Goal: Information Seeking & Learning: Check status

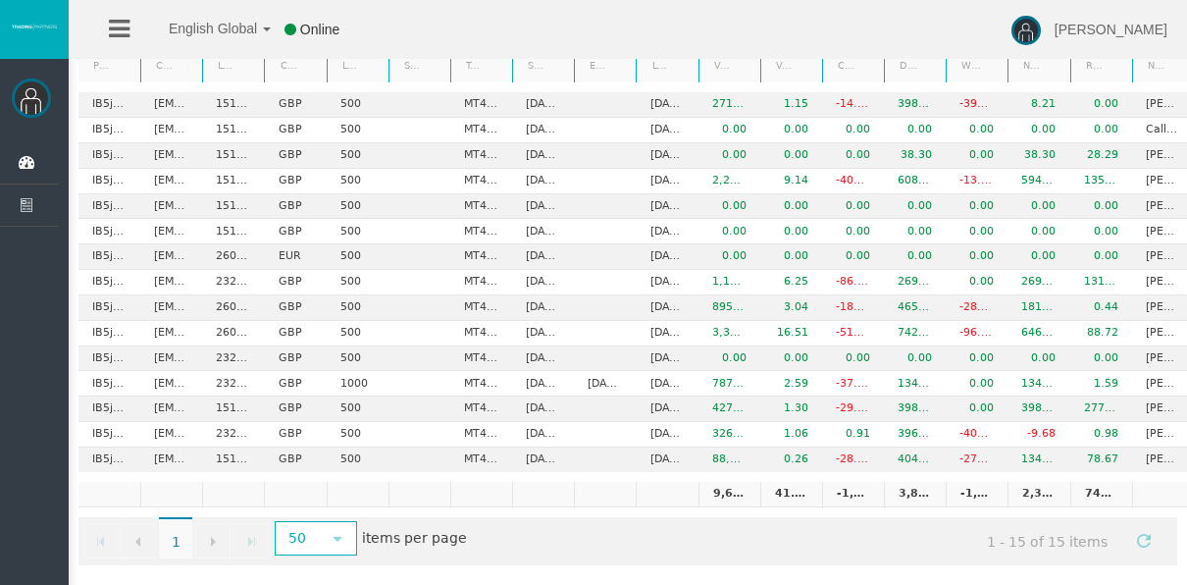
scroll to position [0, 108]
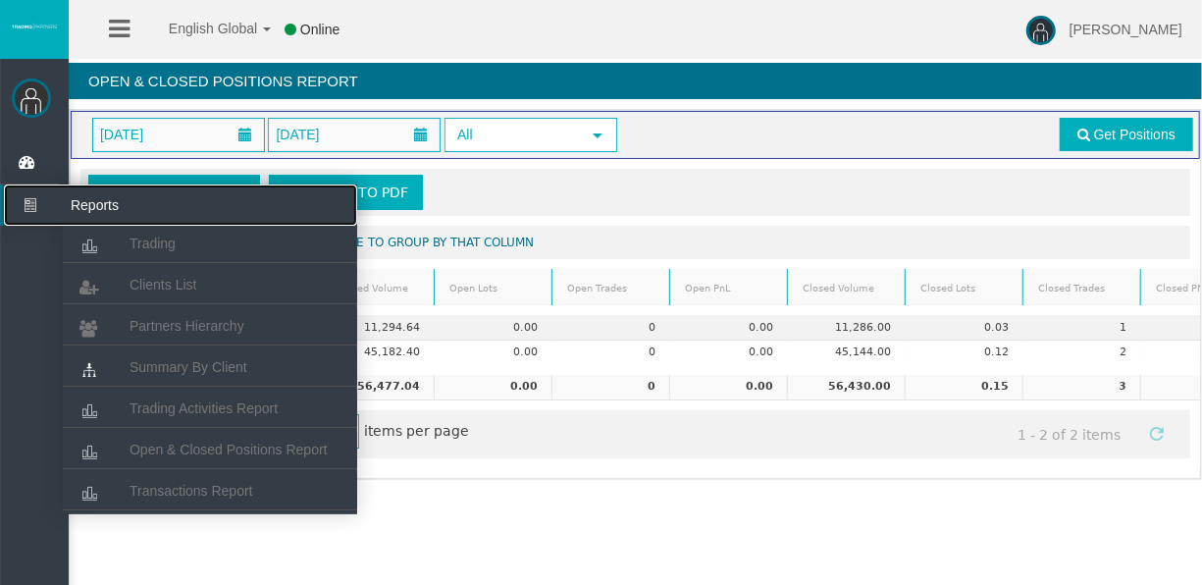
click at [38, 199] on icon at bounding box center [30, 204] width 52 height 41
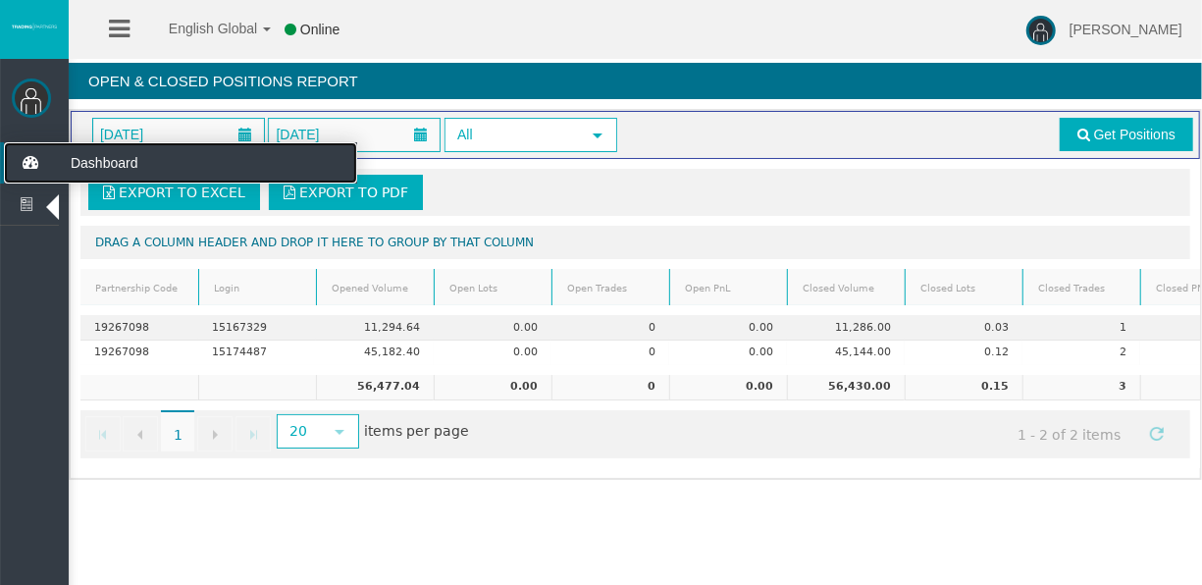
click at [40, 162] on icon at bounding box center [30, 162] width 52 height 41
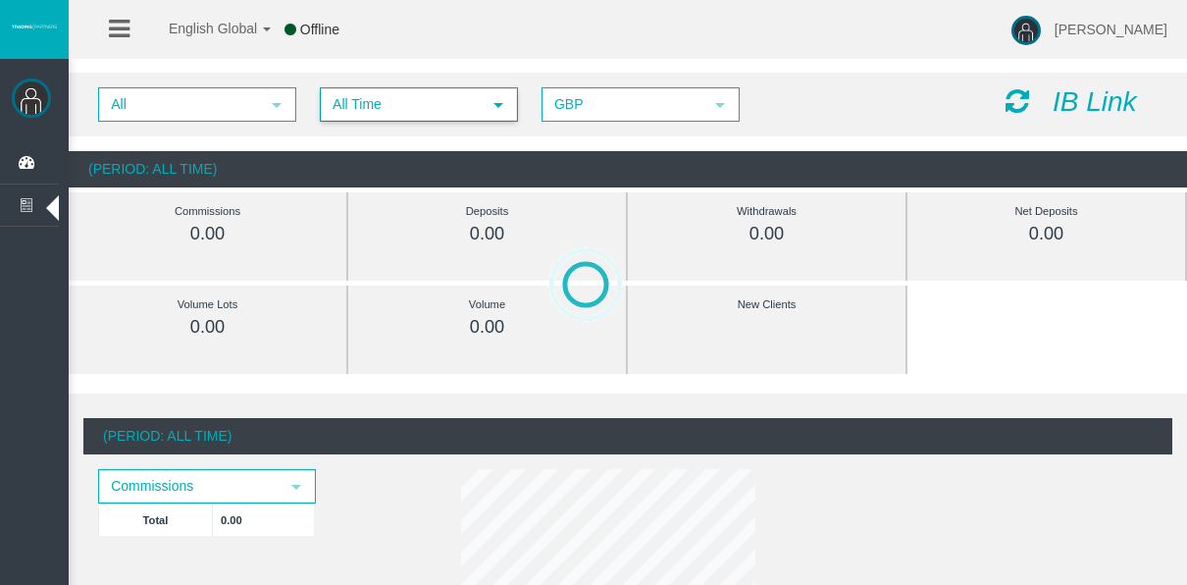
click at [394, 90] on span "All Time" at bounding box center [401, 104] width 159 height 30
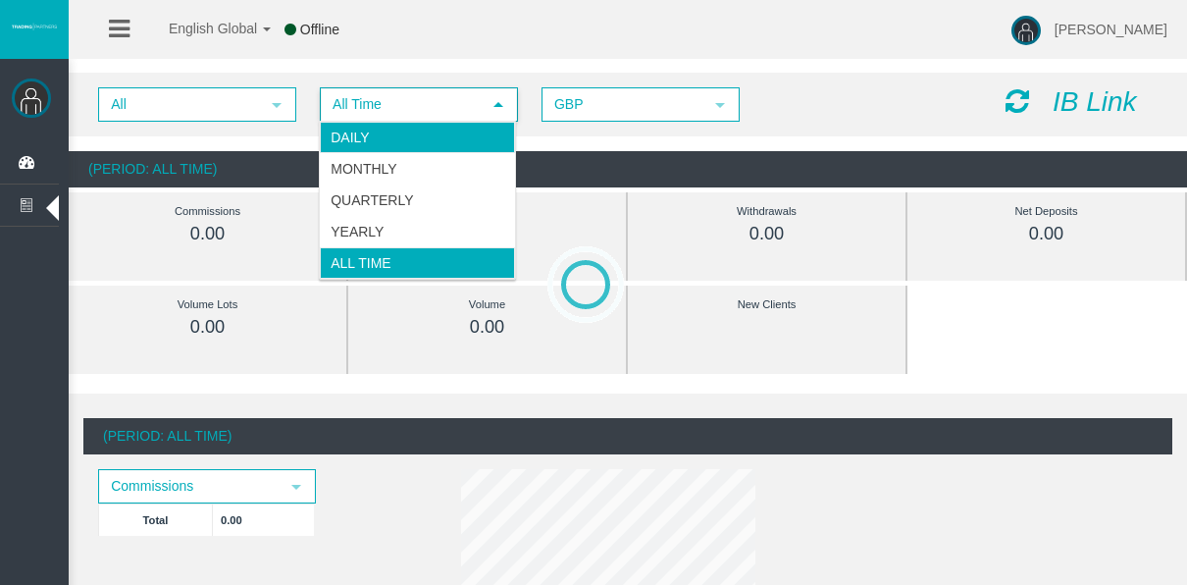
click at [406, 127] on li "Daily" at bounding box center [417, 137] width 195 height 31
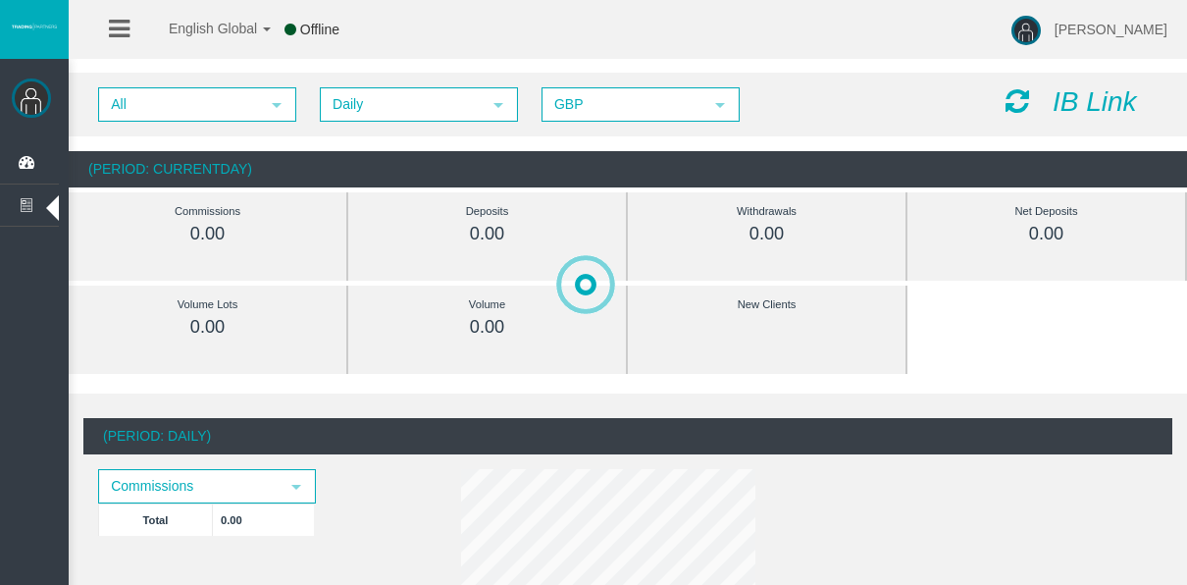
click at [531, 416] on div "(Period: Daily) Commissions select Total 0.00" at bounding box center [627, 520] width 1089 height 225
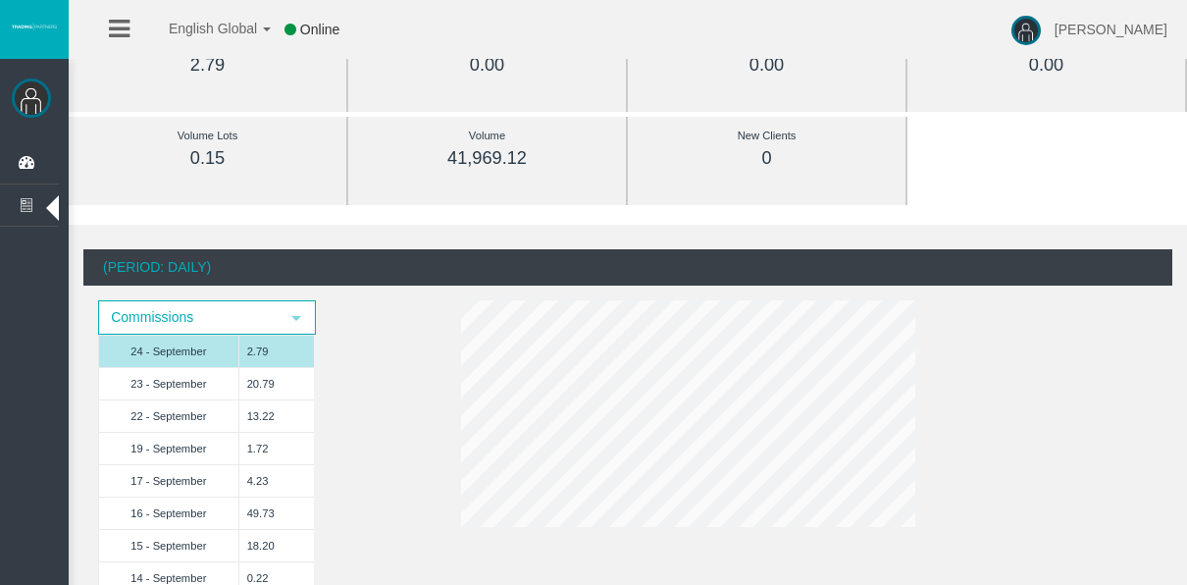
scroll to position [196, 0]
